Goal: Information Seeking & Learning: Learn about a topic

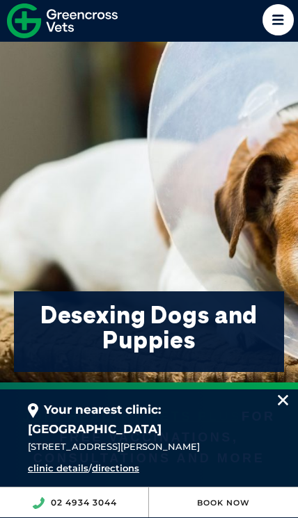
click at [282, 405] on img at bounding box center [282, 400] width 10 height 10
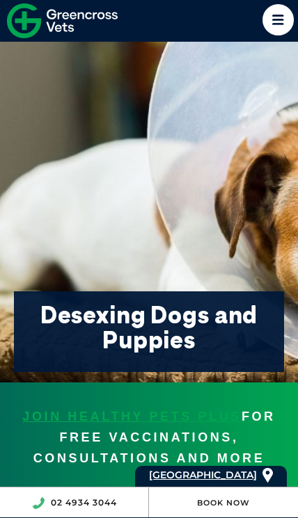
click at [287, 428] on div "JOIN HEALTHY PETS PLUS FOR FREE VACCINATIONS, CONSULTATIONS AND MORE" at bounding box center [149, 438] width 298 height 111
click at [271, 25] on icon at bounding box center [277, 19] width 31 height 31
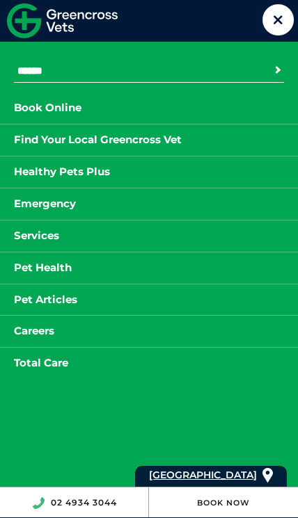
click at [43, 239] on link "Services" at bounding box center [36, 235] width 73 height 17
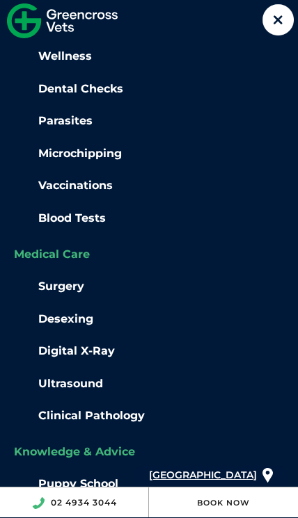
scroll to position [256, 0]
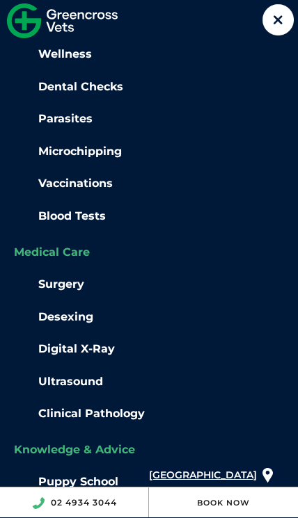
click at [91, 182] on link "Vaccinations" at bounding box center [75, 183] width 74 height 13
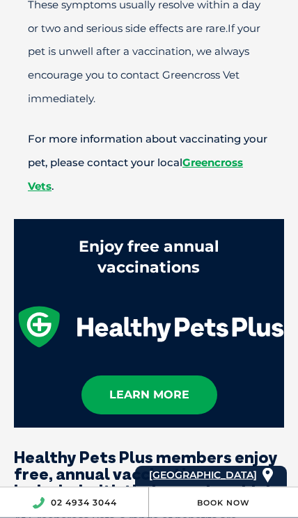
scroll to position [2324, 0]
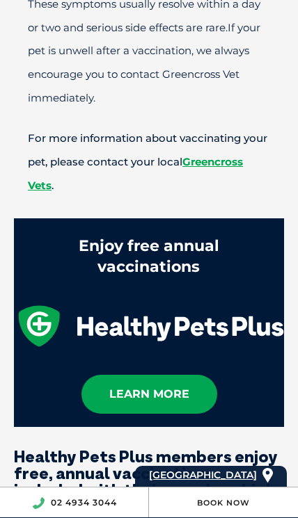
click at [186, 375] on link "learn more" at bounding box center [149, 394] width 136 height 39
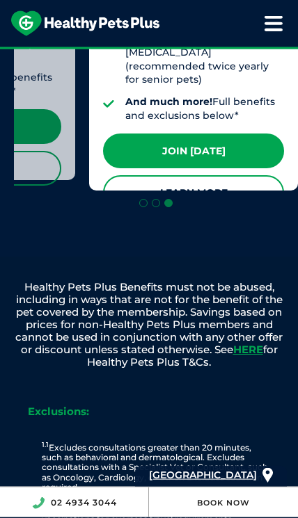
scroll to position [1629, 0]
